Goal: Task Accomplishment & Management: Manage account settings

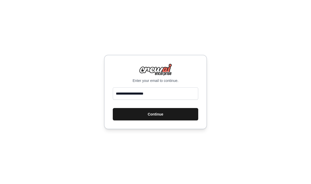
type input "**********"
click at [143, 114] on button "Continue" at bounding box center [156, 114] width 86 height 12
